Goal: Understand process/instructions: Learn how to perform a task or action

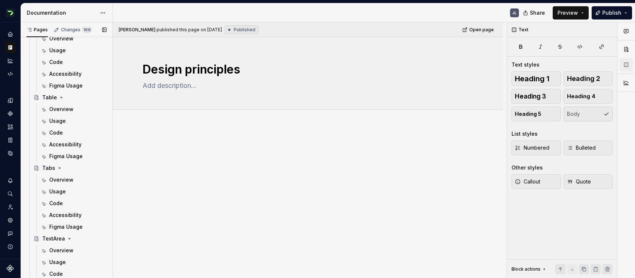
scroll to position [2439, 0]
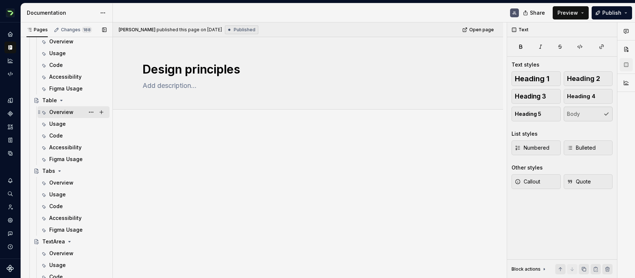
click at [62, 108] on div "Overview" at bounding box center [77, 112] width 57 height 10
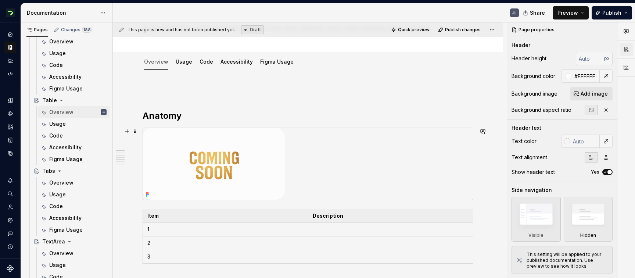
scroll to position [57, 0]
click at [275, 146] on img at bounding box center [214, 164] width 142 height 72
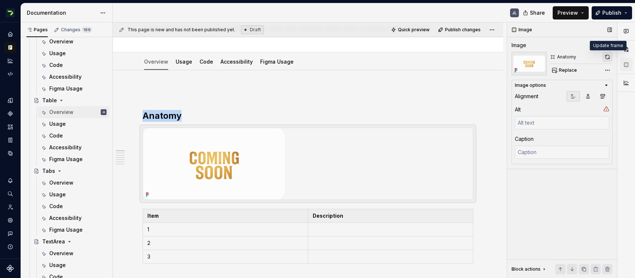
click at [607, 56] on button "button" at bounding box center [607, 57] width 10 height 10
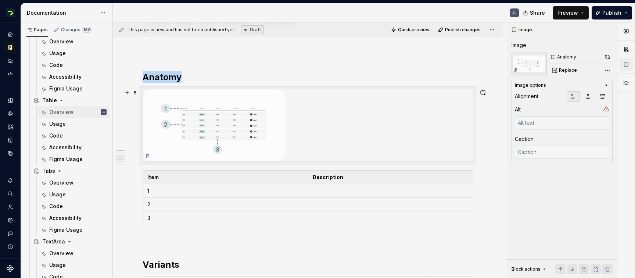
scroll to position [98, 0]
type textarea "*"
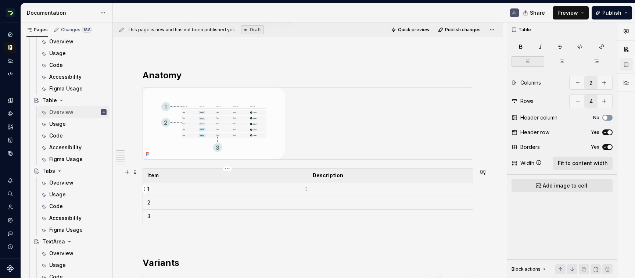
click at [199, 192] on td "1" at bounding box center [225, 189] width 165 height 14
drag, startPoint x: 196, startPoint y: 187, endPoint x: 151, endPoint y: 188, distance: 44.5
click at [151, 188] on p "1 Column title" at bounding box center [225, 188] width 156 height 7
click at [324, 189] on p at bounding box center [391, 188] width 156 height 7
click at [331, 203] on p at bounding box center [391, 202] width 156 height 7
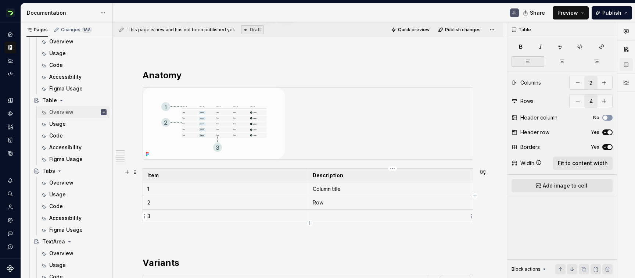
click at [346, 219] on p at bounding box center [391, 215] width 156 height 7
drag, startPoint x: 351, startPoint y: 218, endPoint x: 312, endPoint y: 213, distance: 39.3
click at [312, 213] on td "Column item" at bounding box center [390, 216] width 165 height 14
click at [330, 219] on p "Data cell" at bounding box center [391, 215] width 156 height 7
click at [335, 188] on p "Column title" at bounding box center [391, 188] width 156 height 7
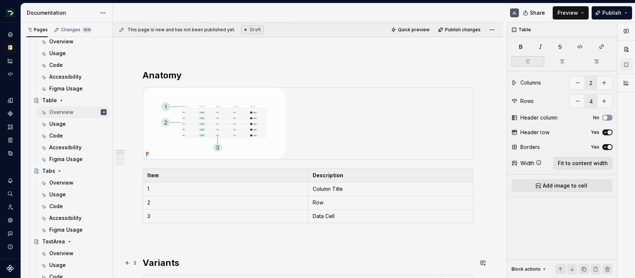
click at [339, 261] on h2 "Variants" at bounding box center [308, 263] width 331 height 12
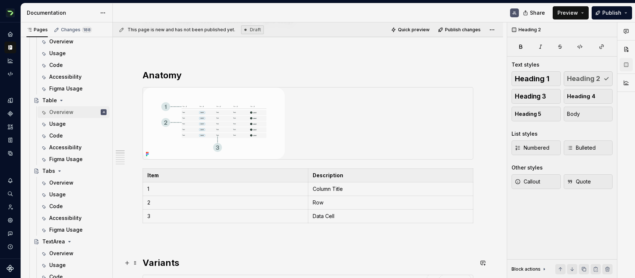
click at [339, 261] on h2 "Variants" at bounding box center [308, 263] width 331 height 12
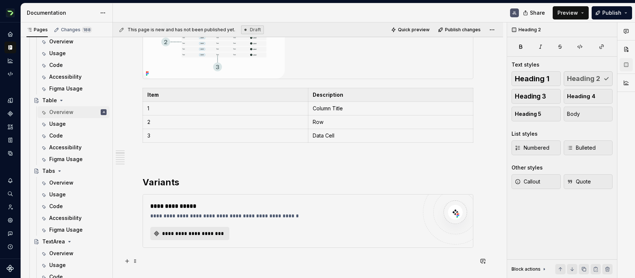
scroll to position [179, 0]
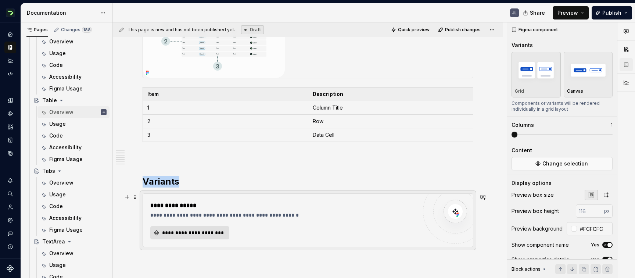
click at [205, 231] on span "**********" at bounding box center [193, 232] width 64 height 7
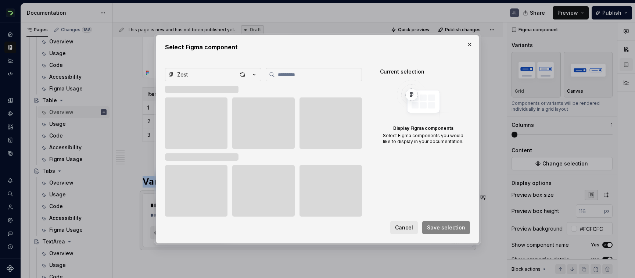
type textarea "*"
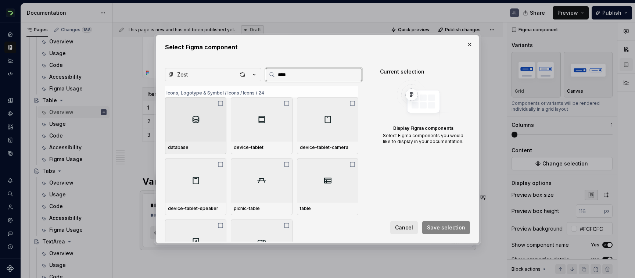
type input "*****"
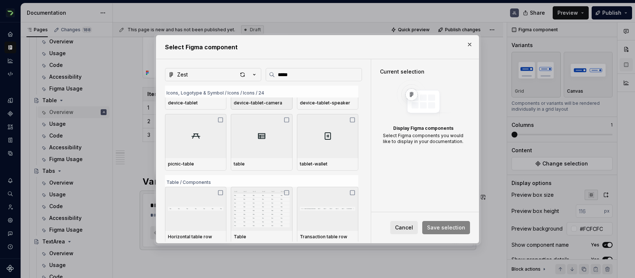
scroll to position [46, 0]
click at [266, 207] on img at bounding box center [261, 207] width 55 height 38
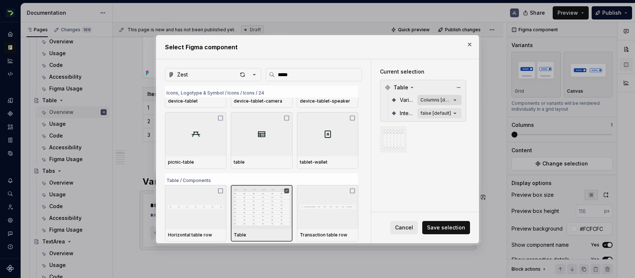
click at [458, 98] on icon "button" at bounding box center [454, 99] width 7 height 7
click at [458, 99] on icon "button" at bounding box center [454, 99] width 7 height 7
click at [458, 229] on span "Save selection" at bounding box center [446, 227] width 38 height 7
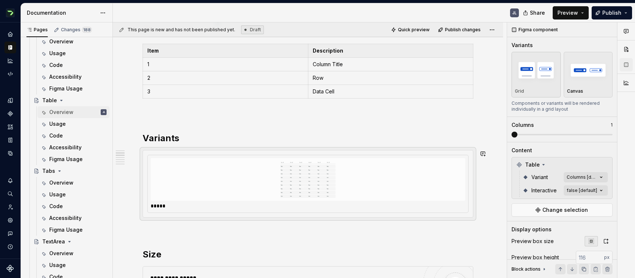
scroll to position [223, 0]
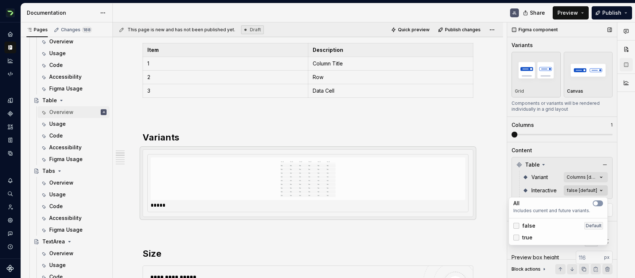
click at [594, 187] on div "Comments Open comments No comments yet Select ‘Comment’ from the block context …" at bounding box center [571, 150] width 128 height 256
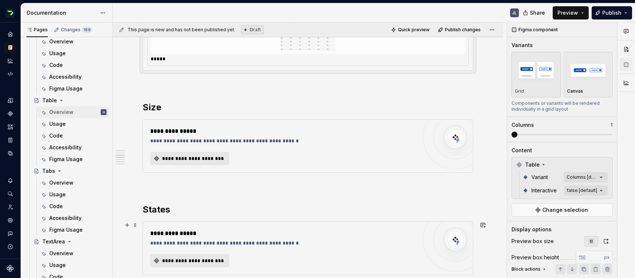
scroll to position [409, 0]
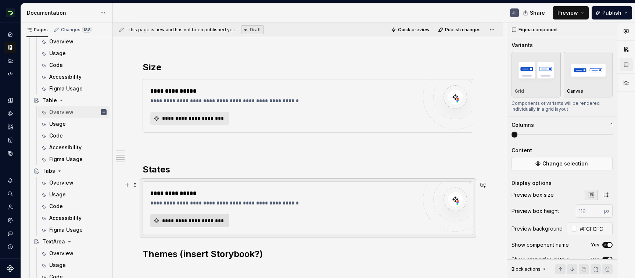
click at [188, 224] on span "**********" at bounding box center [193, 220] width 64 height 7
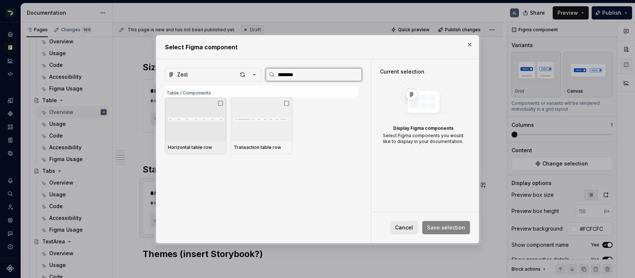
type input "*********"
click at [221, 99] on div at bounding box center [195, 119] width 61 height 44
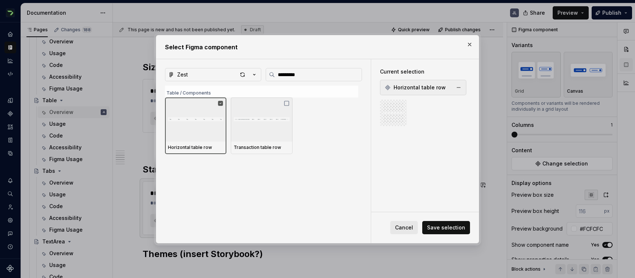
click at [431, 87] on span "Horizontal table row" at bounding box center [419, 87] width 52 height 7
click at [445, 223] on button "Save selection" at bounding box center [446, 227] width 48 height 13
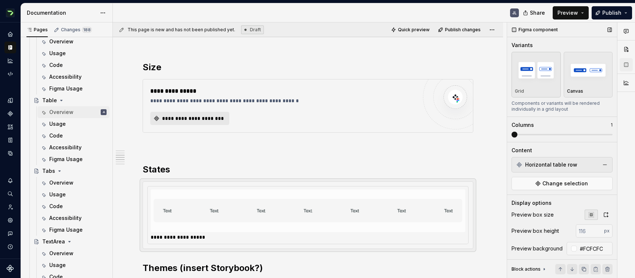
click at [577, 165] on div "Horizontal table row" at bounding box center [561, 165] width 97 height 12
click at [279, 209] on img at bounding box center [308, 210] width 309 height 37
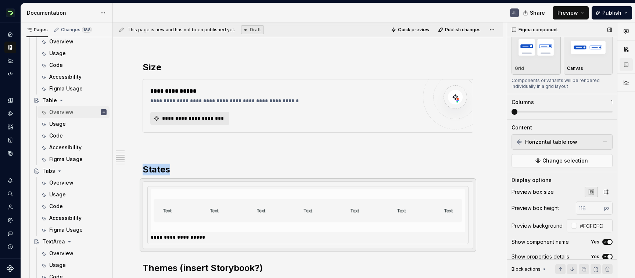
scroll to position [10, 0]
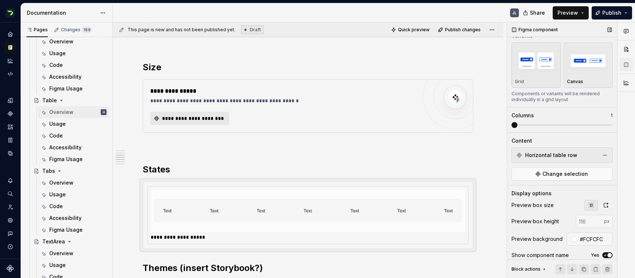
click at [567, 150] on div "Horizontal table row" at bounding box center [561, 155] width 97 height 12
click at [610, 154] on div "Horizontal table row" at bounding box center [561, 155] width 97 height 12
click at [605, 154] on button "button" at bounding box center [604, 155] width 10 height 10
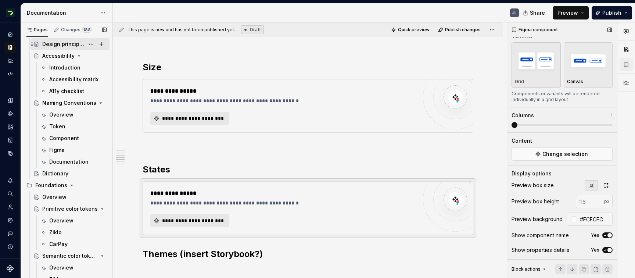
scroll to position [133, 0]
click at [59, 172] on div "Dictionary" at bounding box center [55, 172] width 26 height 7
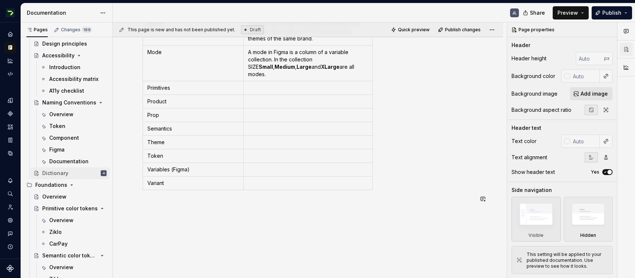
scroll to position [175, 0]
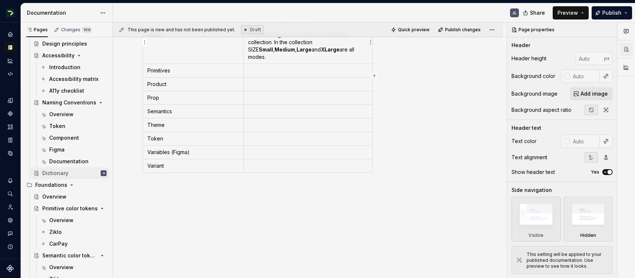
type textarea "*"
